Goal: Transaction & Acquisition: Purchase product/service

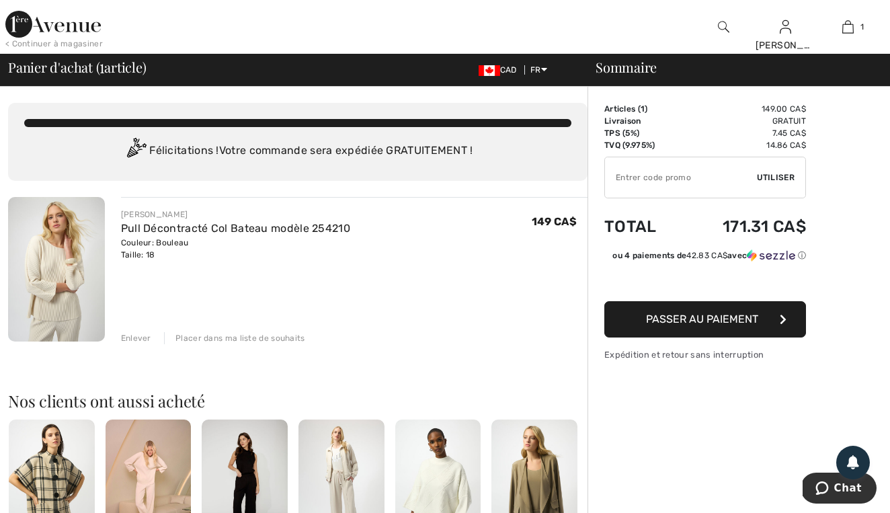
click at [691, 311] on button "Passer au paiement" at bounding box center [705, 319] width 202 height 36
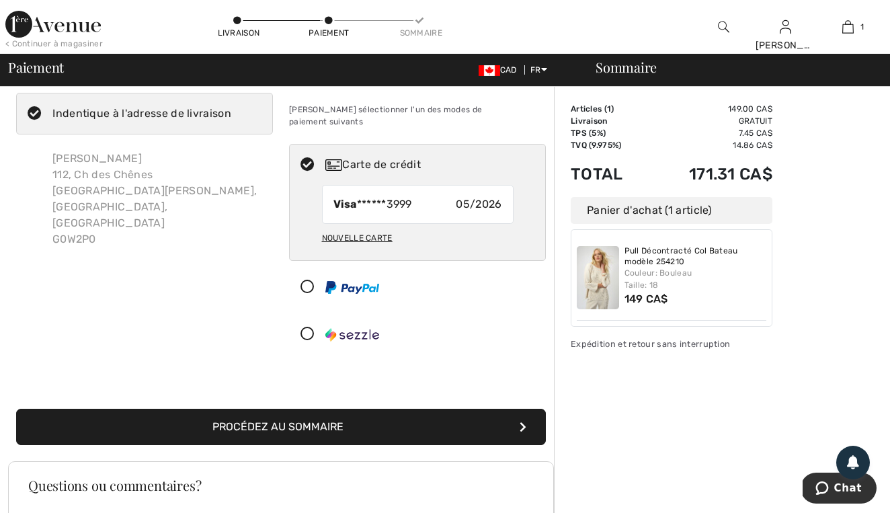
scroll to position [64, 0]
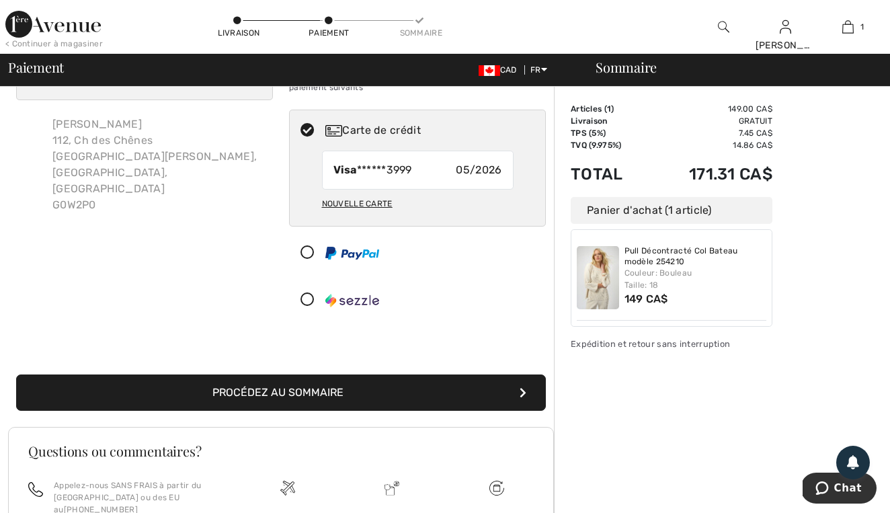
click at [346, 378] on button "Procédez au sommaire" at bounding box center [281, 392] width 530 height 36
click at [360, 378] on button "Procédez au sommaire" at bounding box center [281, 392] width 530 height 36
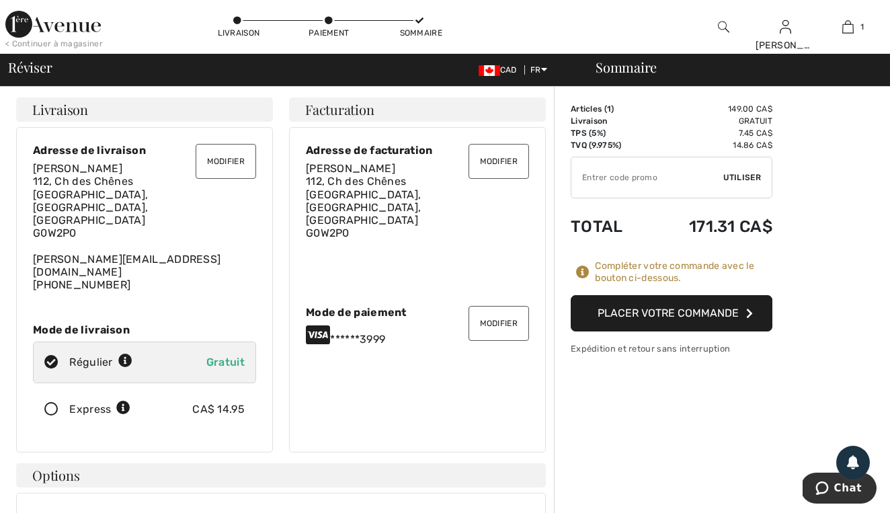
click at [664, 316] on button "Placer votre commande" at bounding box center [672, 313] width 202 height 36
